Goal: Go to known website: Access a specific website the user already knows

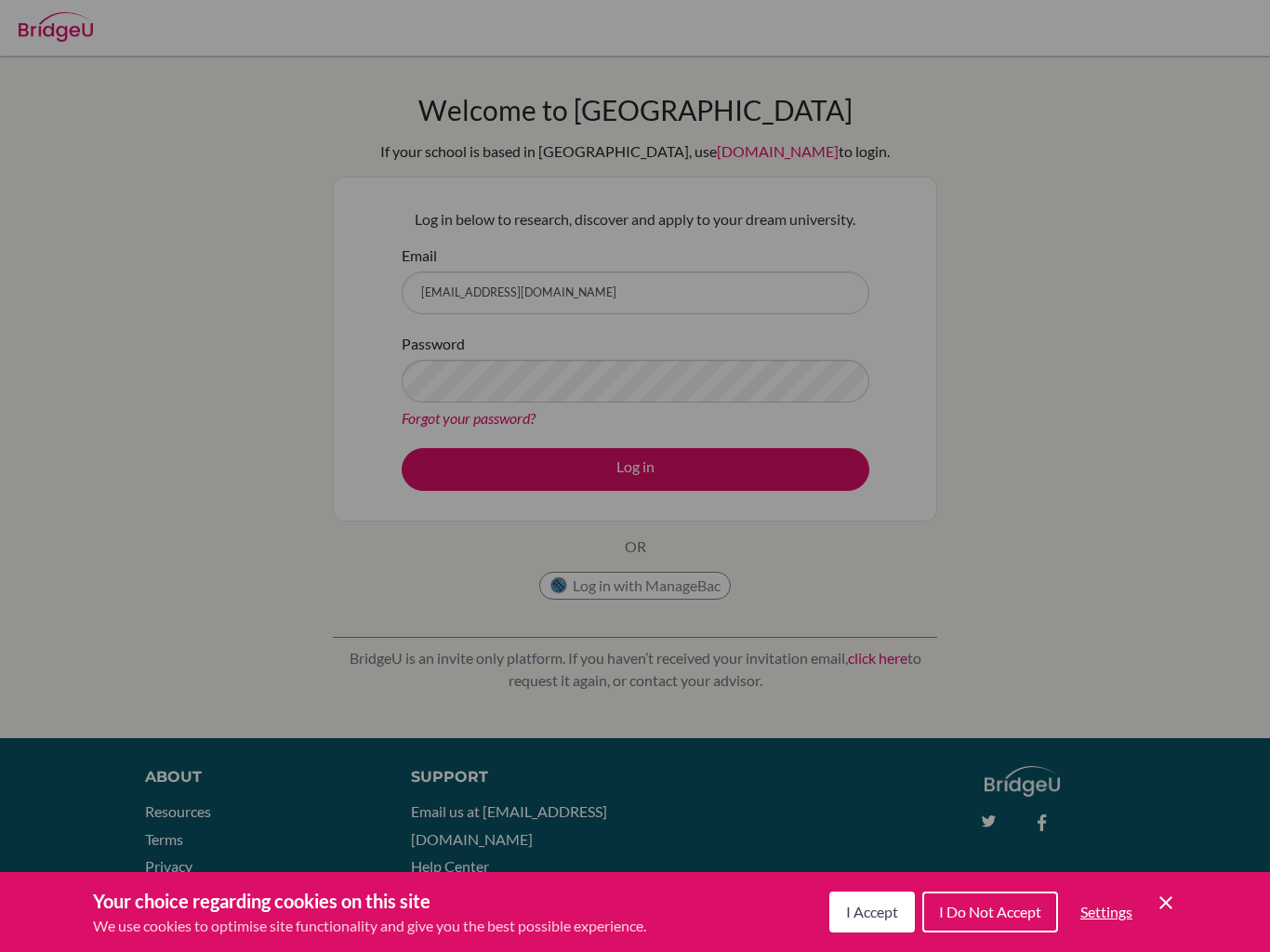
click at [681, 449] on div "Cookie Preferences" at bounding box center [635, 476] width 1270 height 952
click at [680, 449] on div "Cookie Preferences" at bounding box center [635, 476] width 1270 height 952
click at [716, 471] on div "Cookie Preferences" at bounding box center [635, 476] width 1270 height 952
click at [741, 389] on div "Cookie Preferences" at bounding box center [635, 476] width 1270 height 952
click at [772, 362] on div "Cookie Preferences" at bounding box center [635, 476] width 1270 height 952
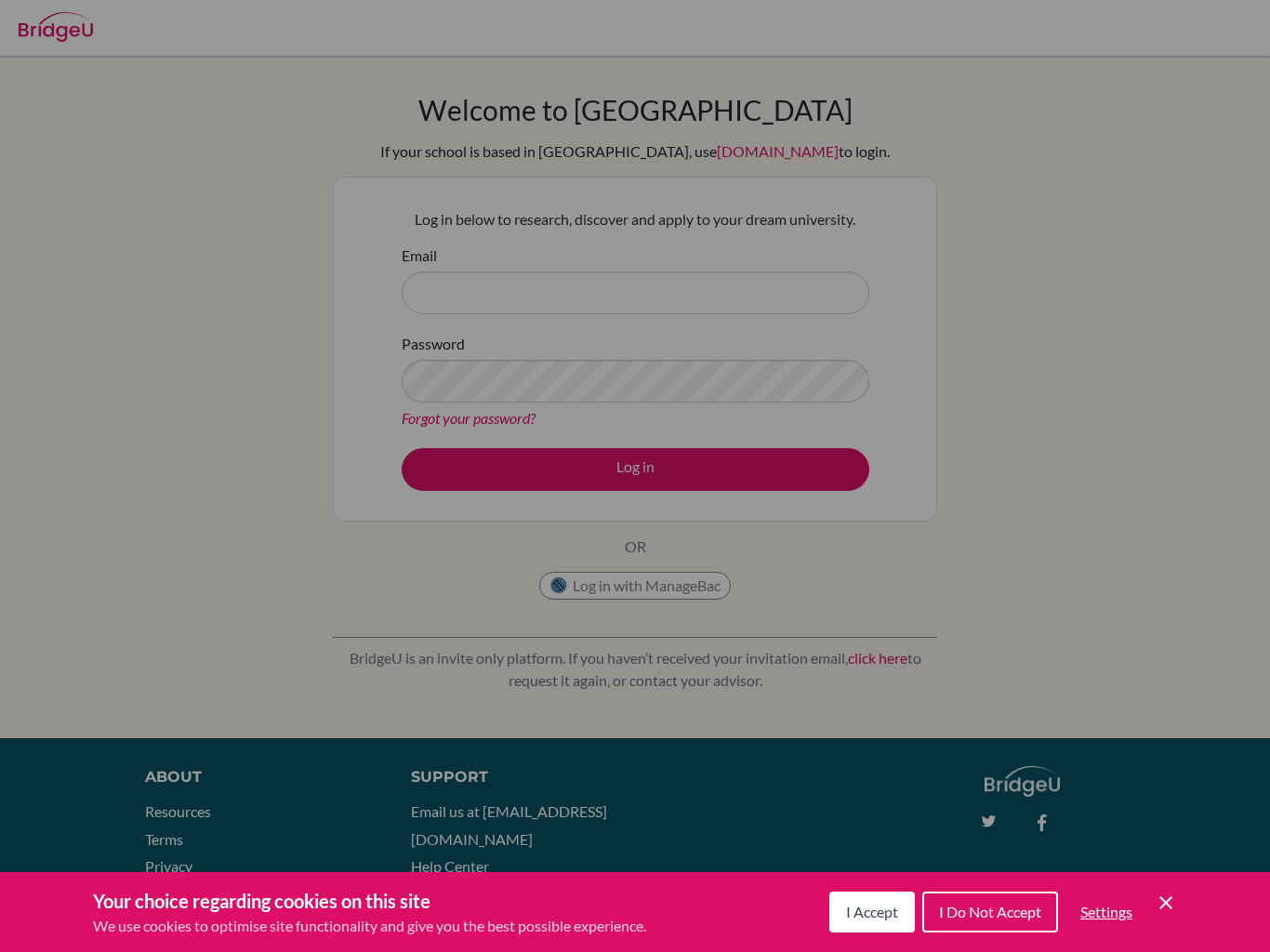
click at [454, 271] on div "Cookie Preferences" at bounding box center [635, 476] width 1270 height 952
click at [415, 297] on div "Cookie Preferences" at bounding box center [635, 476] width 1270 height 952
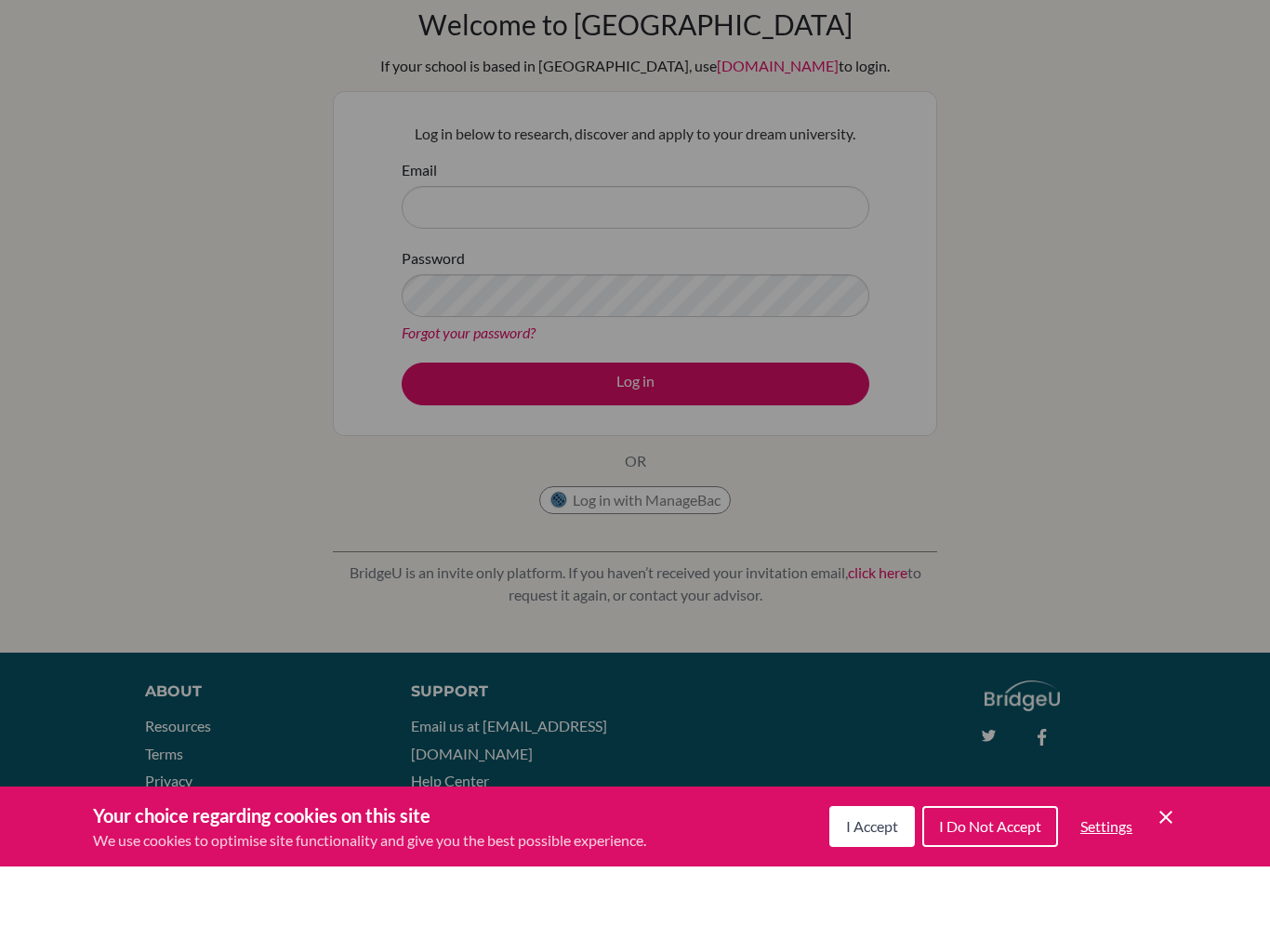
scroll to position [36, 0]
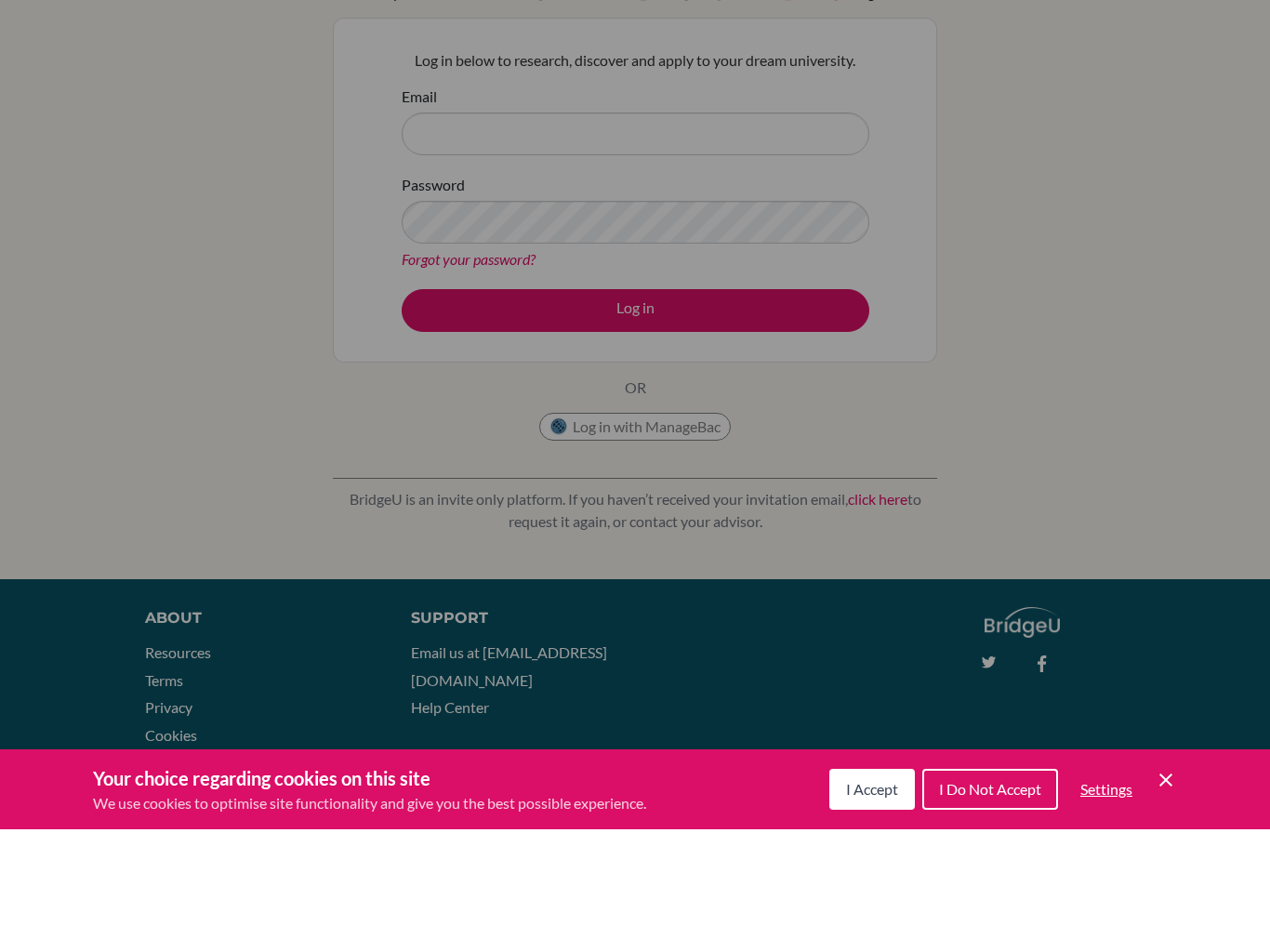
click at [886, 902] on span "I Accept" at bounding box center [872, 911] width 52 height 17
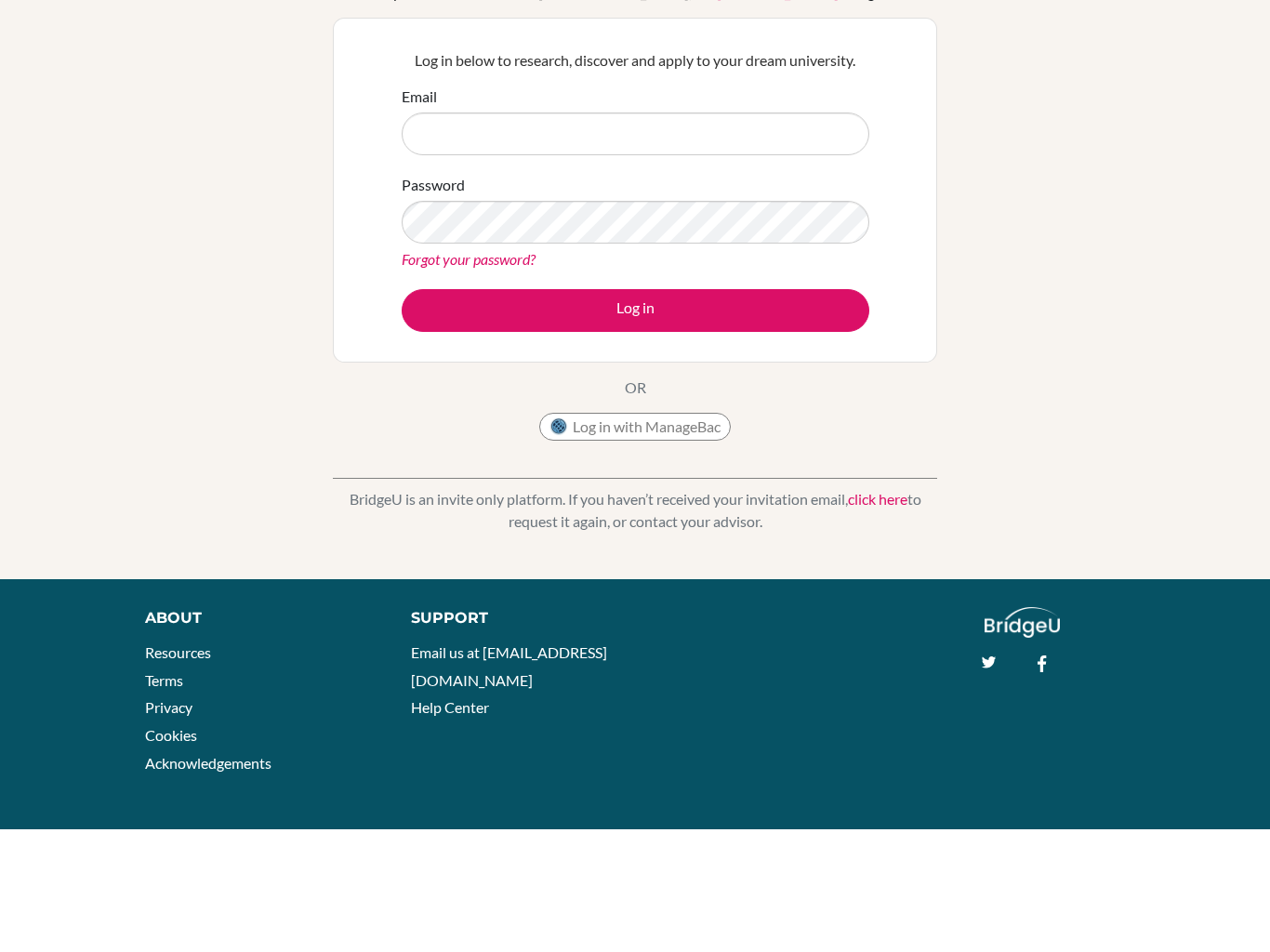
click at [439, 235] on input "Email" at bounding box center [636, 256] width 468 height 43
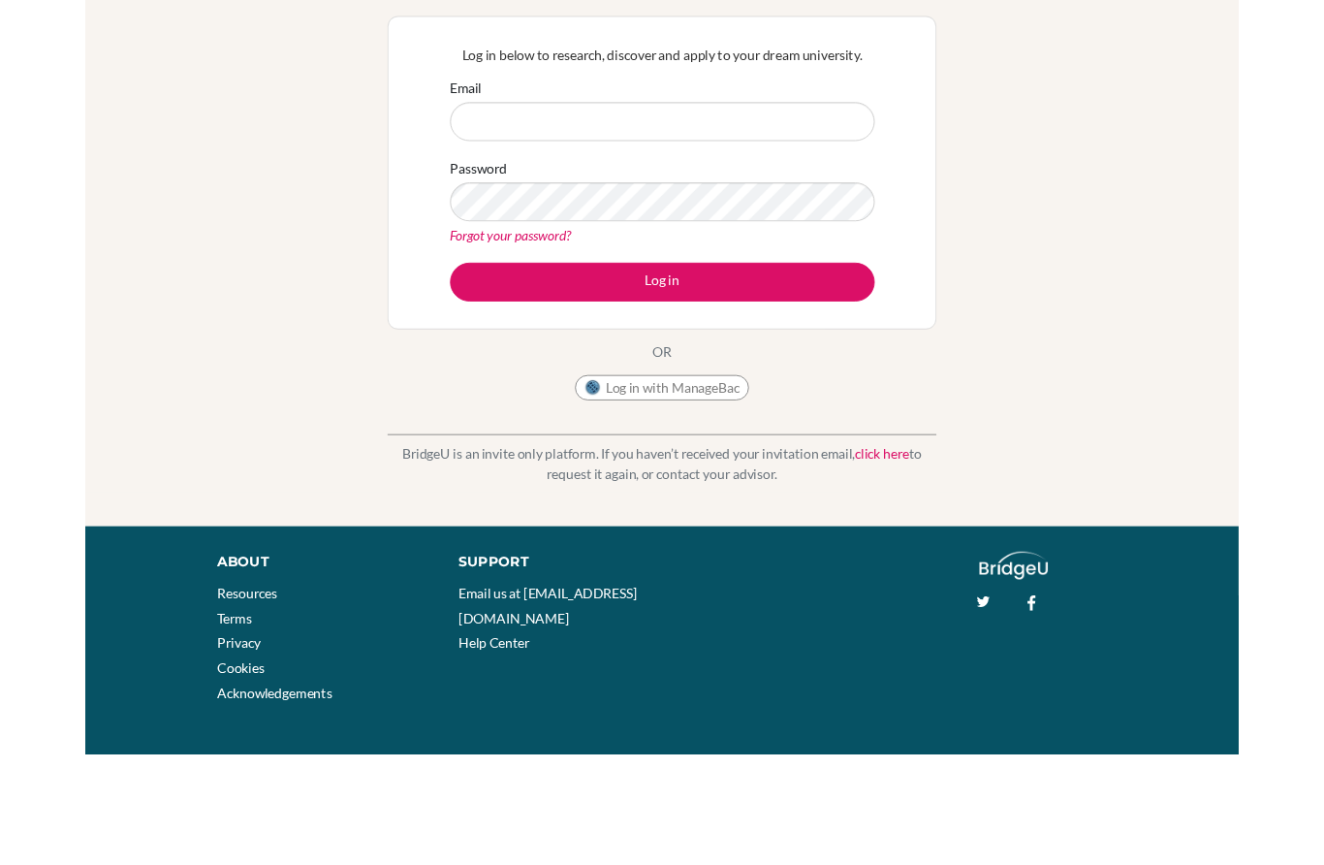
scroll to position [109, 0]
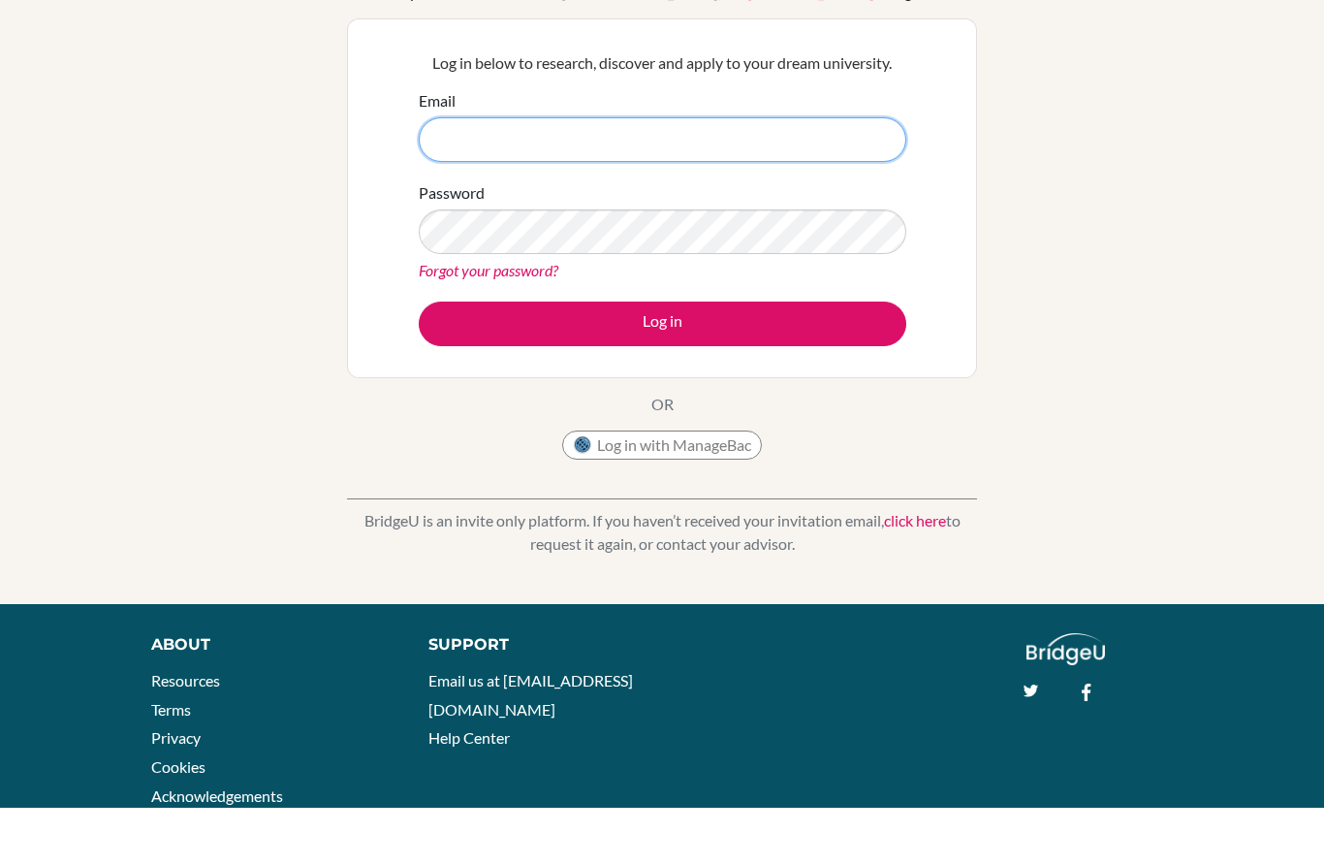
type input "[EMAIL_ADDRESS][DOMAIN_NAME]"
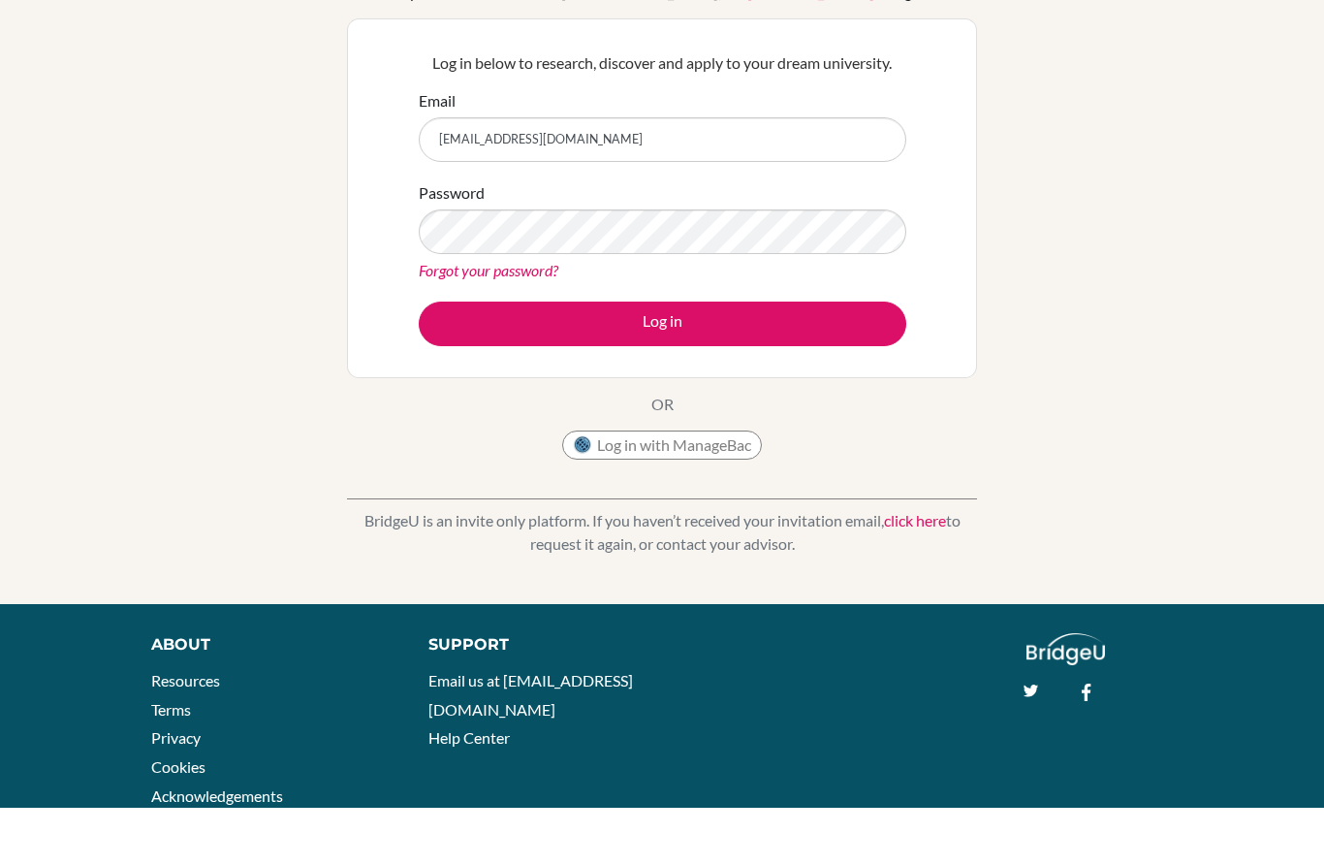
click at [737, 359] on button "Log in" at bounding box center [663, 381] width 488 height 45
